Goal: Task Accomplishment & Management: Use online tool/utility

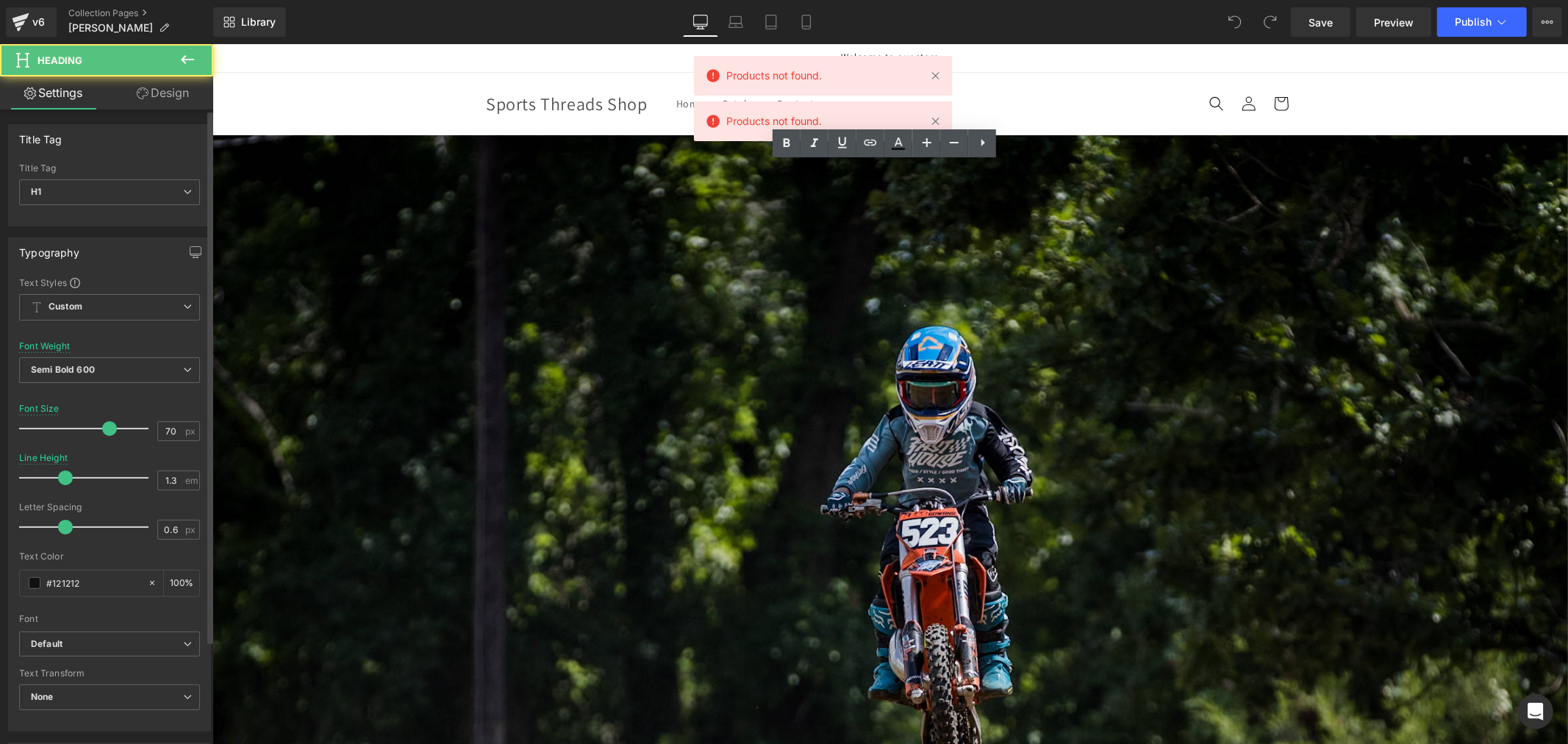
scroll to position [899, 0]
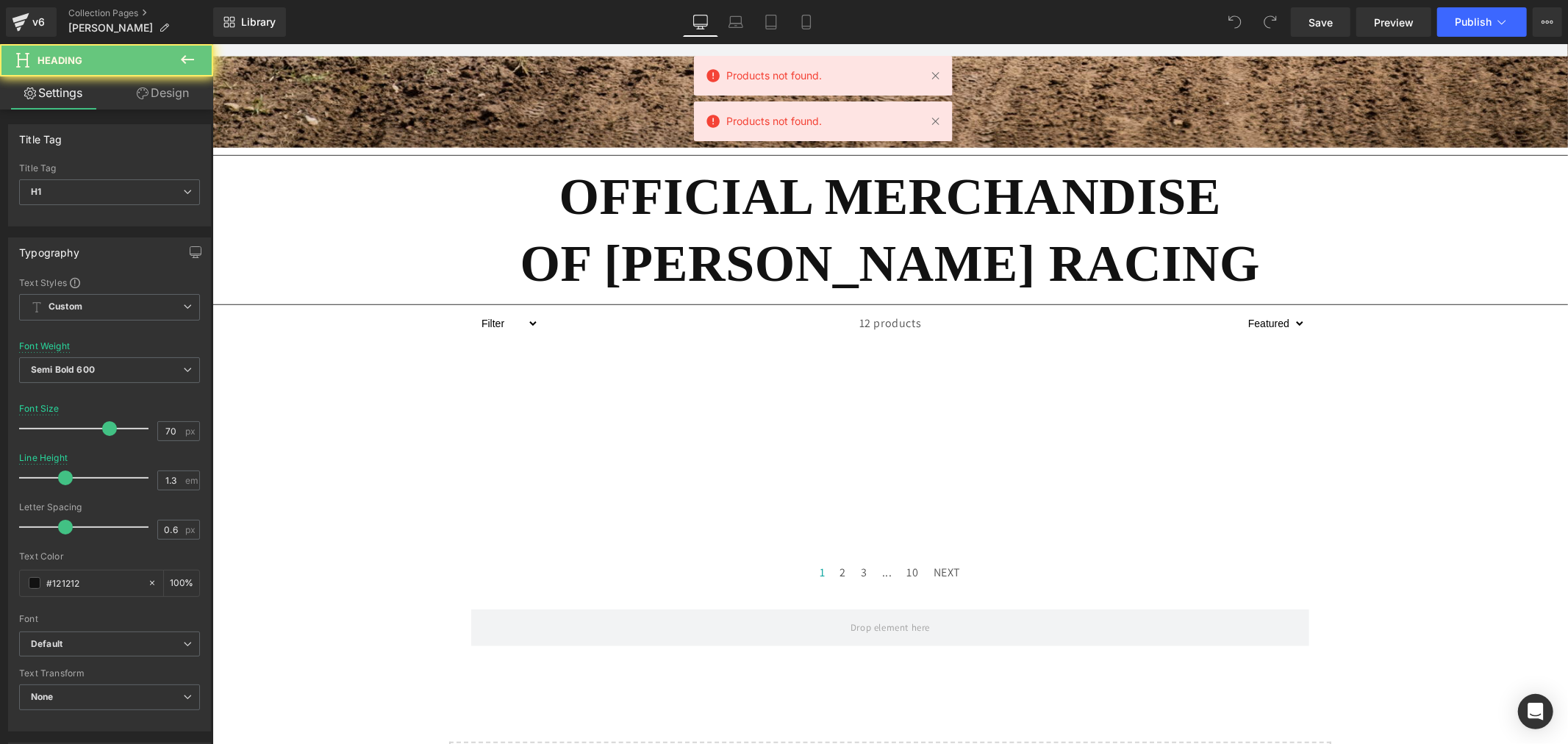
click at [630, 237] on h1 "OF [PERSON_NAME] RACING" at bounding box center [889, 263] width 1355 height 67
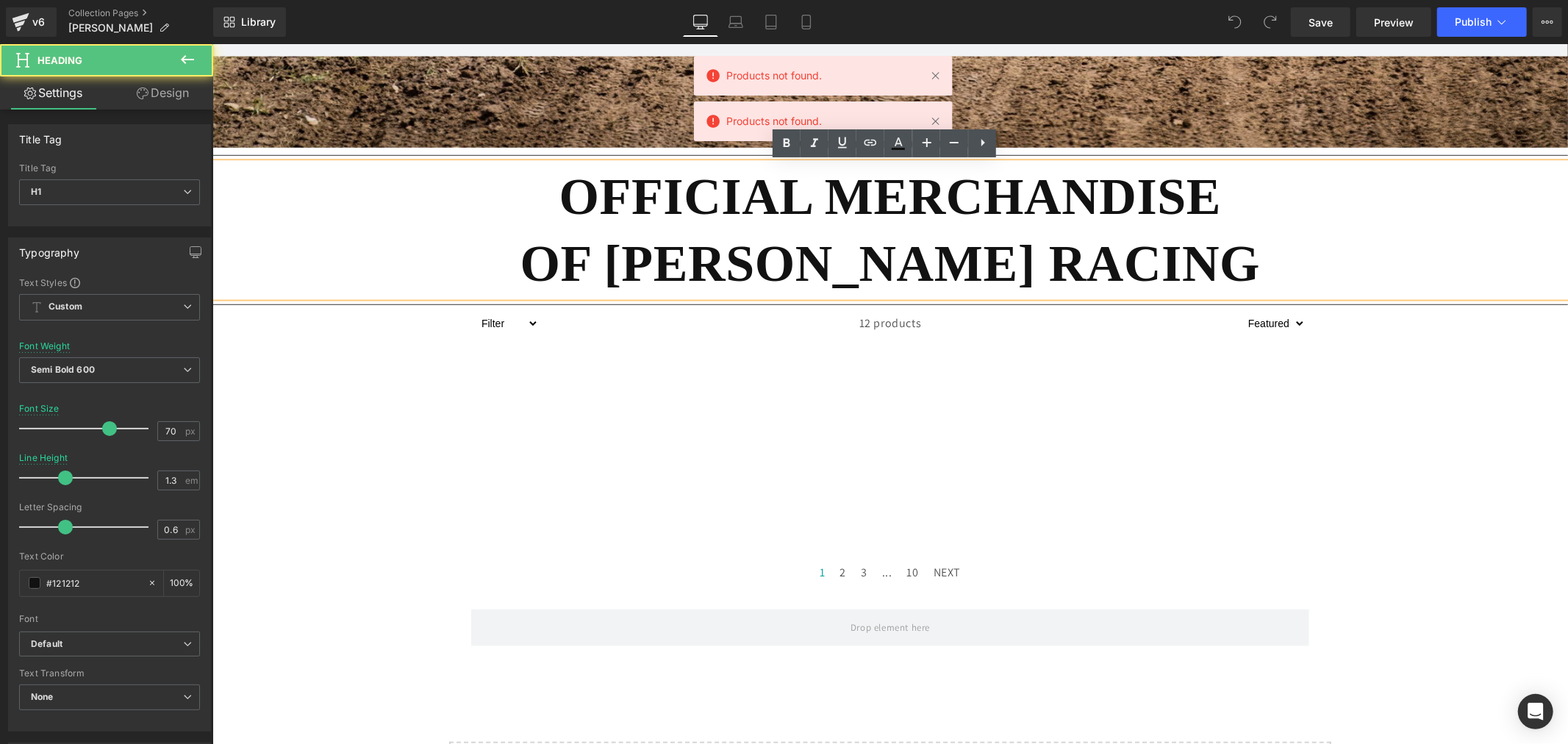
click at [399, 240] on h1 "OF [PERSON_NAME] RACING" at bounding box center [889, 263] width 1355 height 67
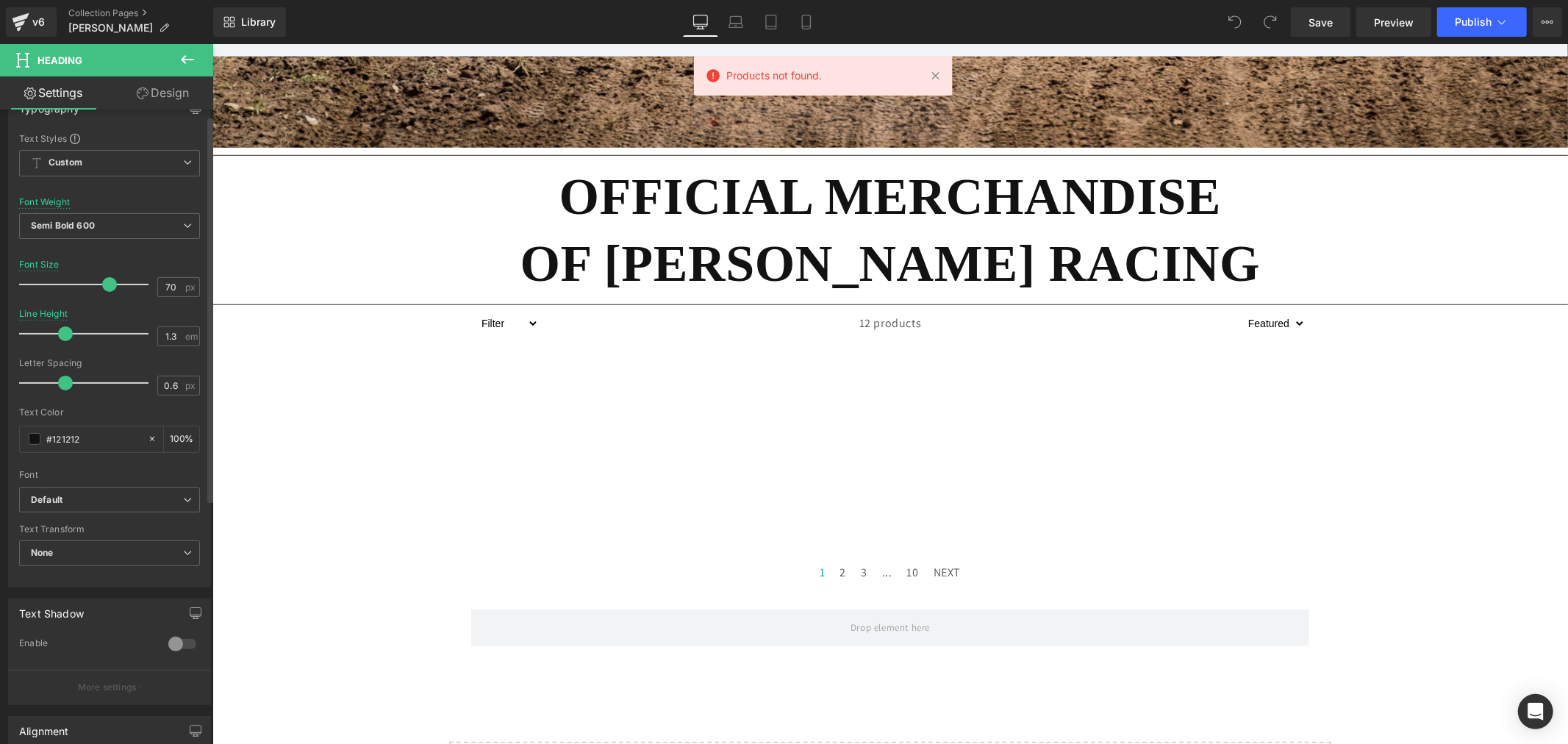
scroll to position [164, 0]
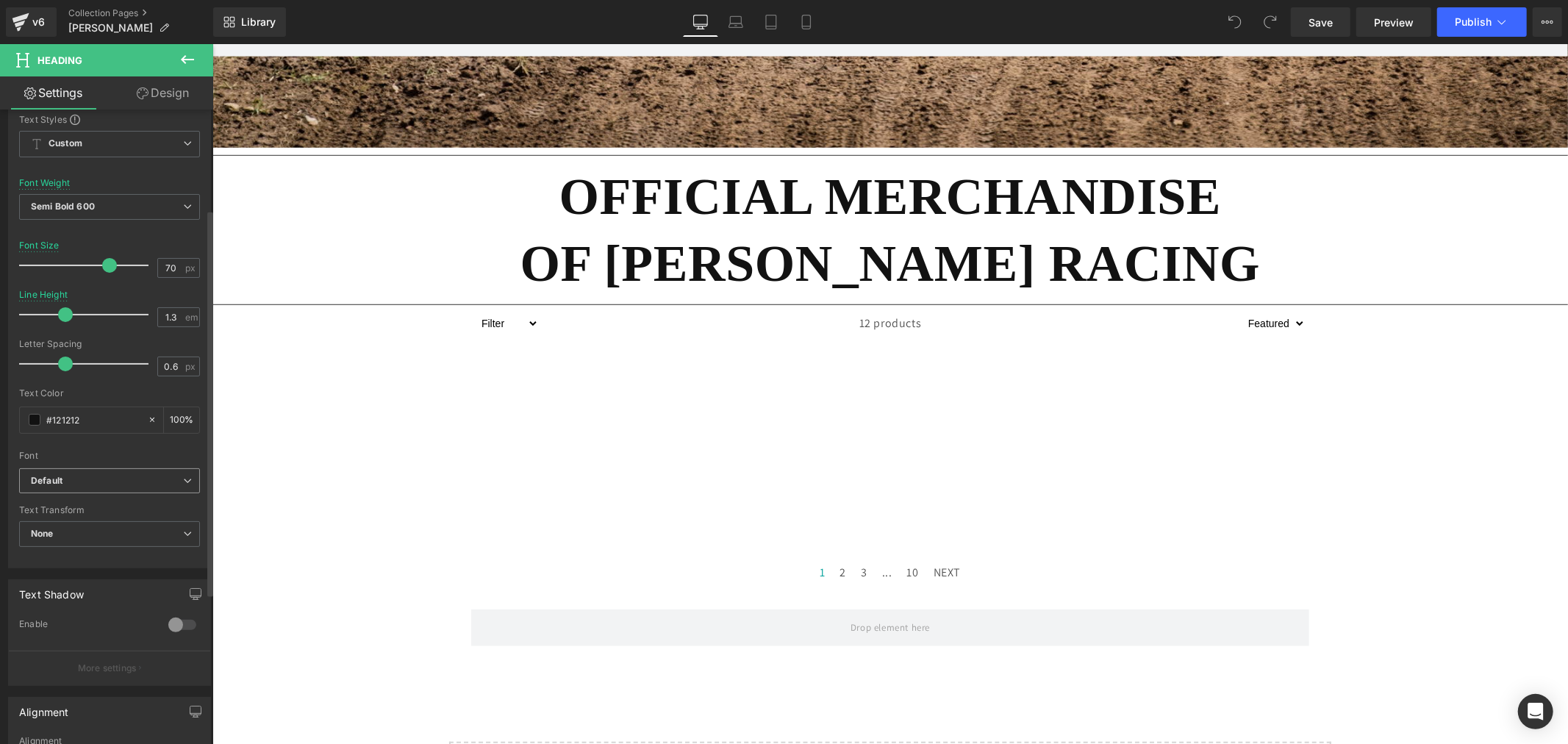
click at [105, 475] on b "Default" at bounding box center [106, 481] width 152 height 12
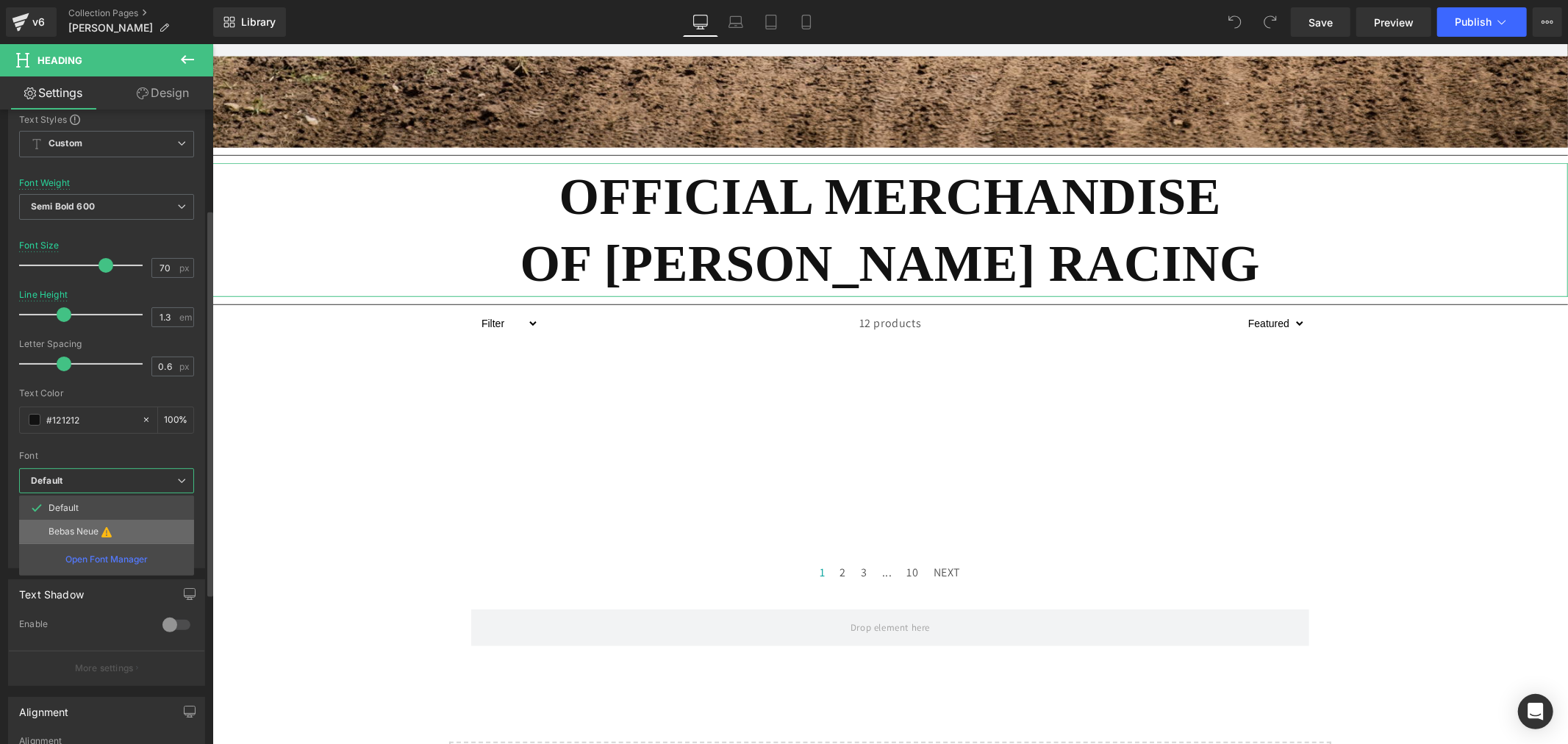
click at [121, 536] on li "Bebas Neue" at bounding box center [106, 531] width 175 height 24
click at [107, 562] on p "Open Font Manager" at bounding box center [106, 559] width 83 height 13
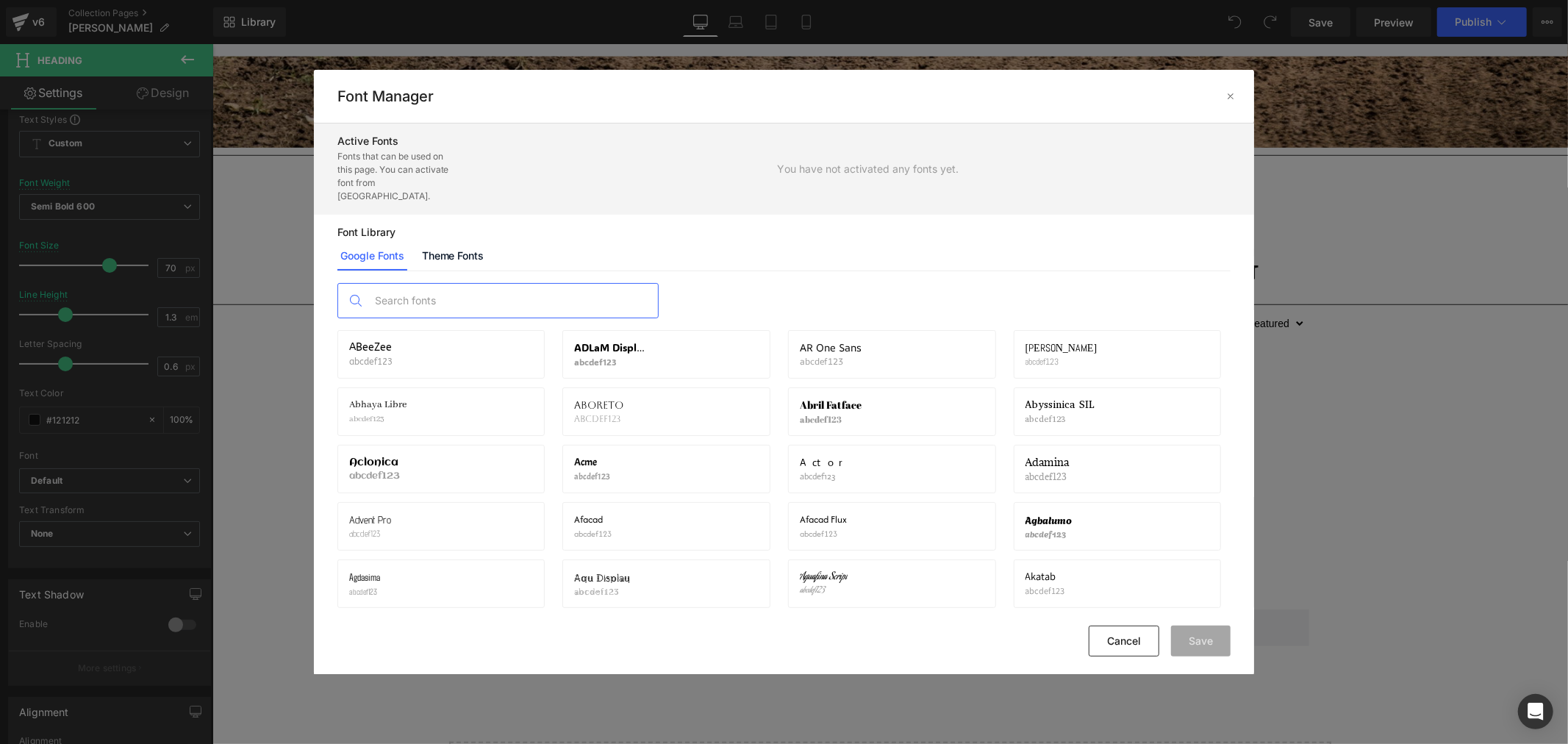
click at [582, 293] on input "text" at bounding box center [512, 301] width 290 height 33
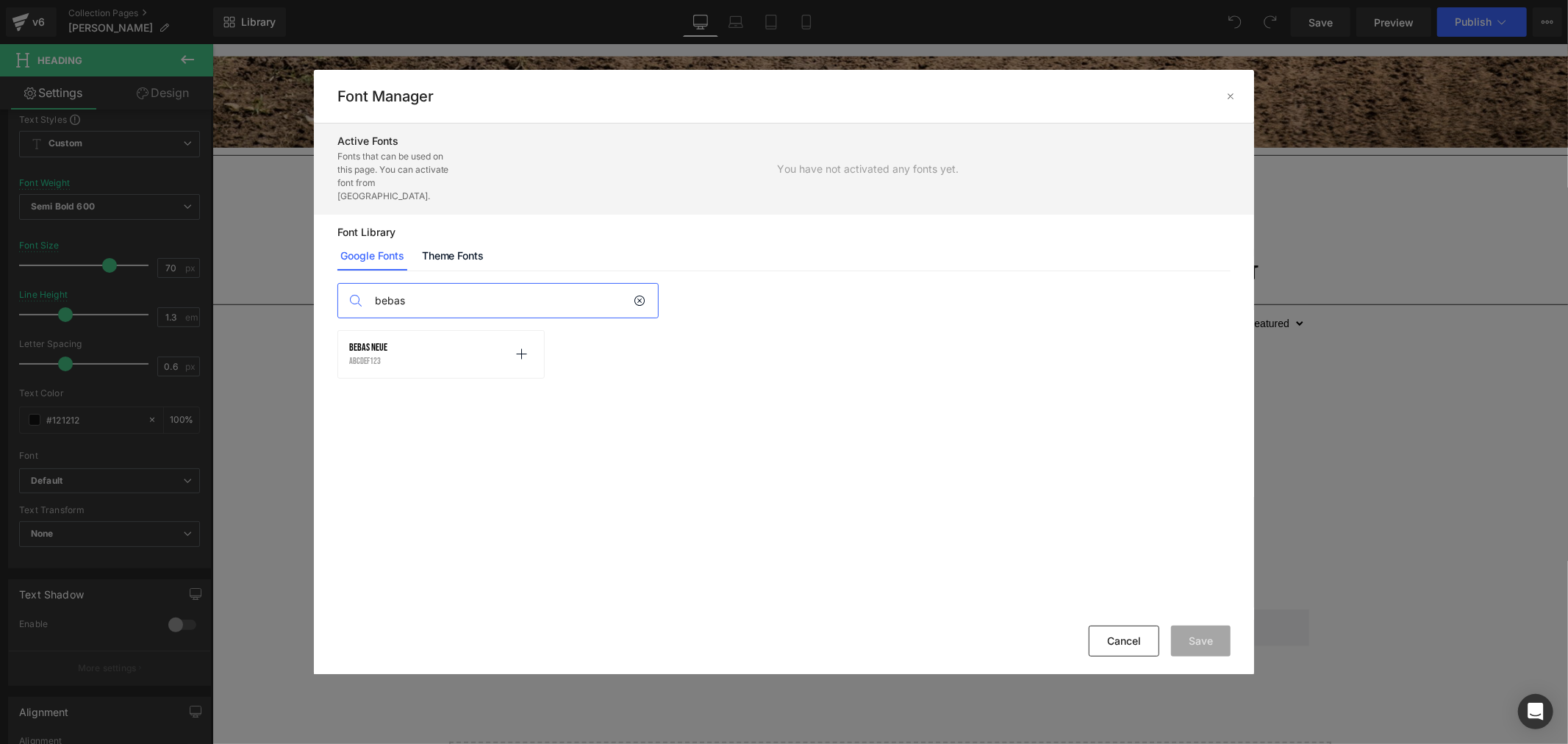
type input "bebas"
click at [445, 346] on div "Bebas Neue abcdef123 Activate font" at bounding box center [441, 354] width 185 height 25
click at [522, 348] on icon at bounding box center [520, 354] width 11 height 11
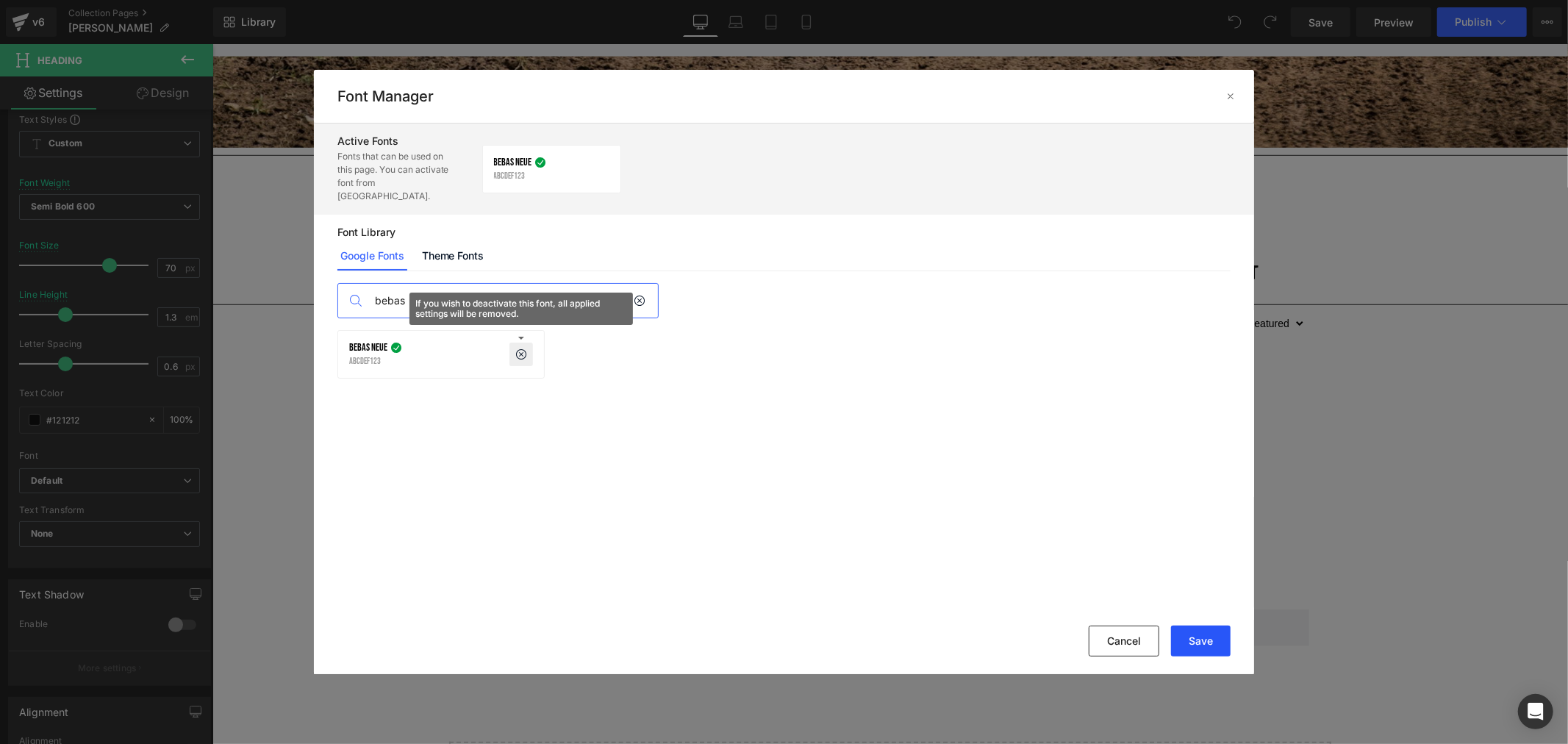
click at [1216, 638] on button "Save" at bounding box center [1201, 641] width 60 height 31
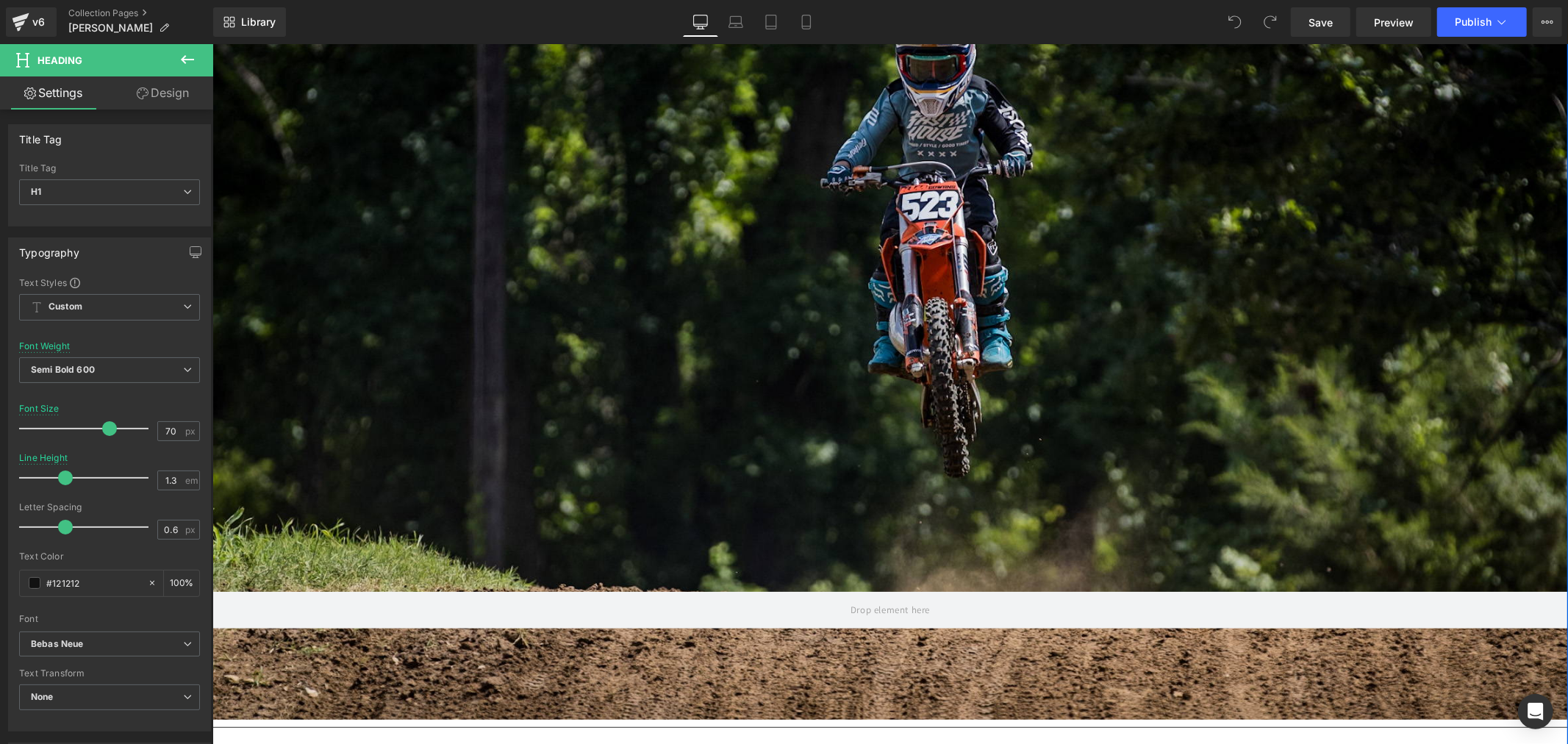
scroll to position [0, 0]
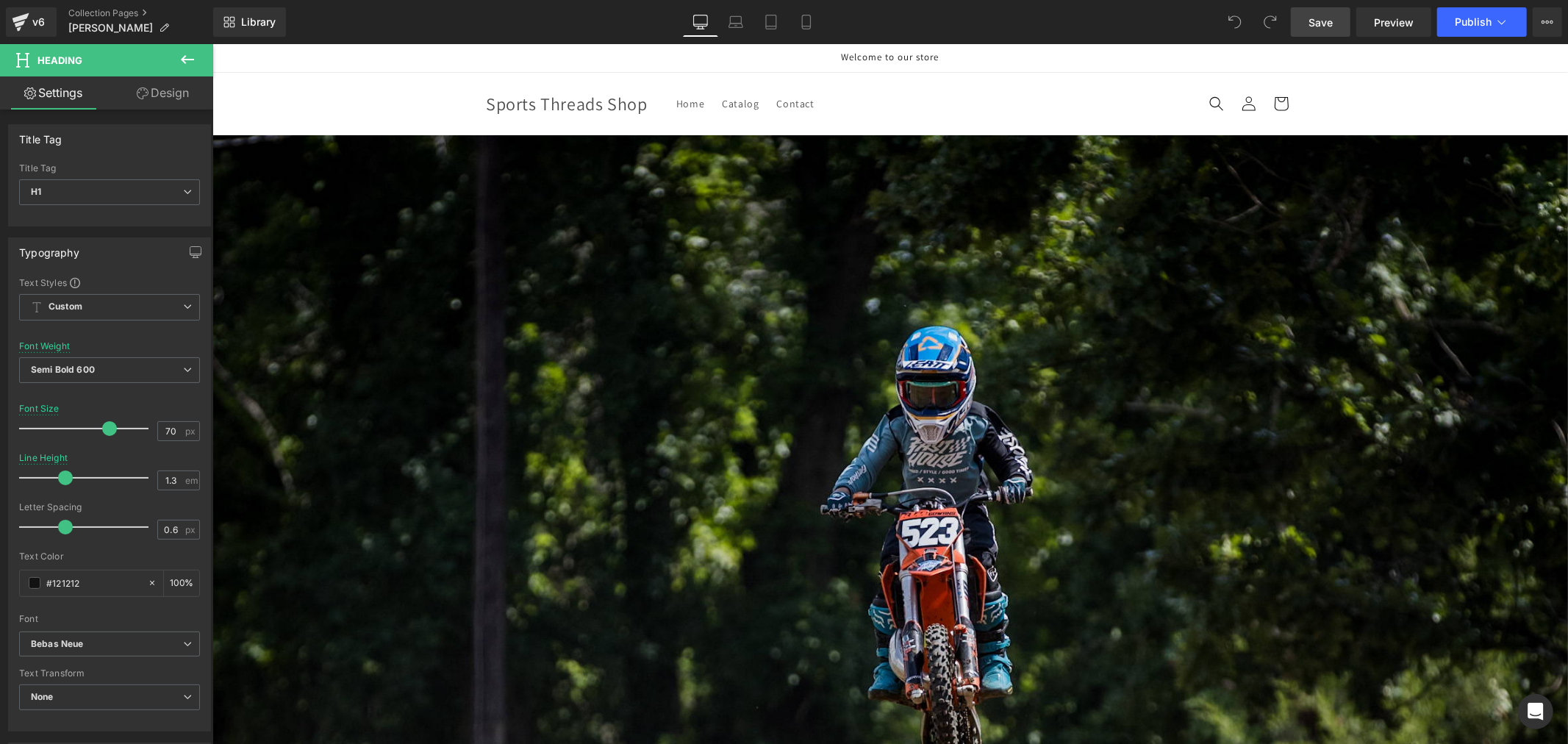
click at [1319, 16] on span "Save" at bounding box center [1320, 23] width 25 height 16
